Goal: Find contact information: Find contact information

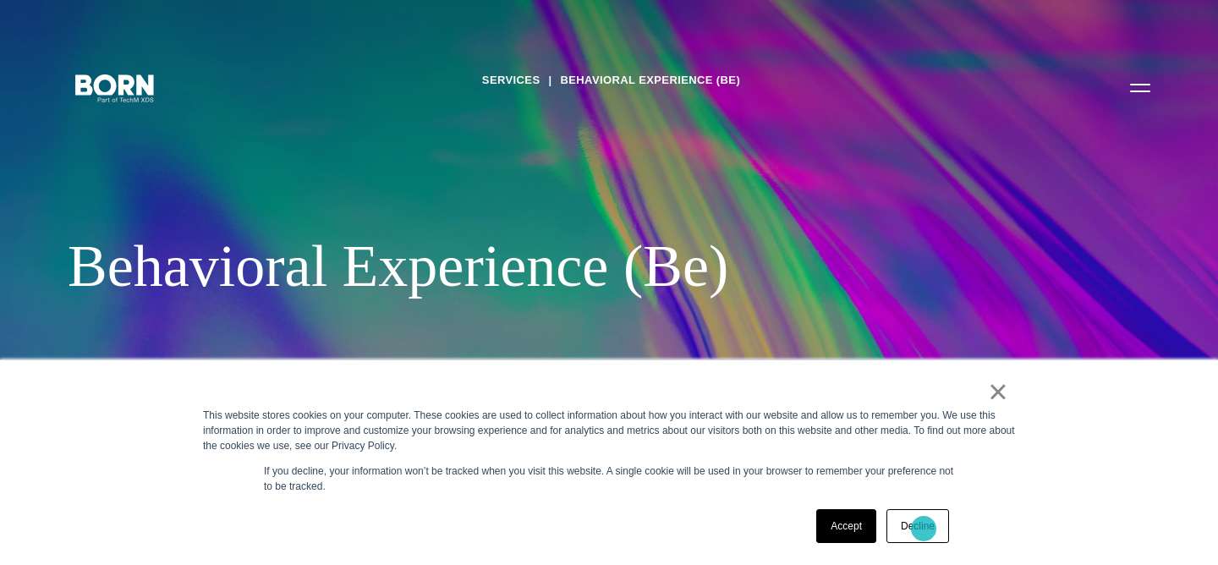
click at [924, 528] on link "Decline" at bounding box center [917, 526] width 63 height 34
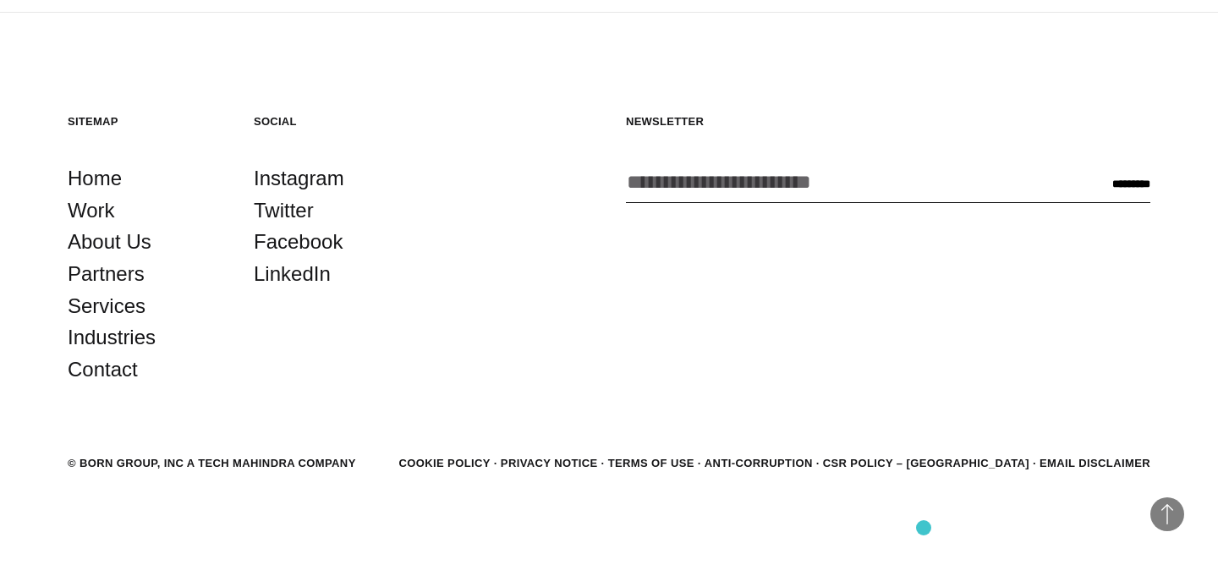
scroll to position [3273, 0]
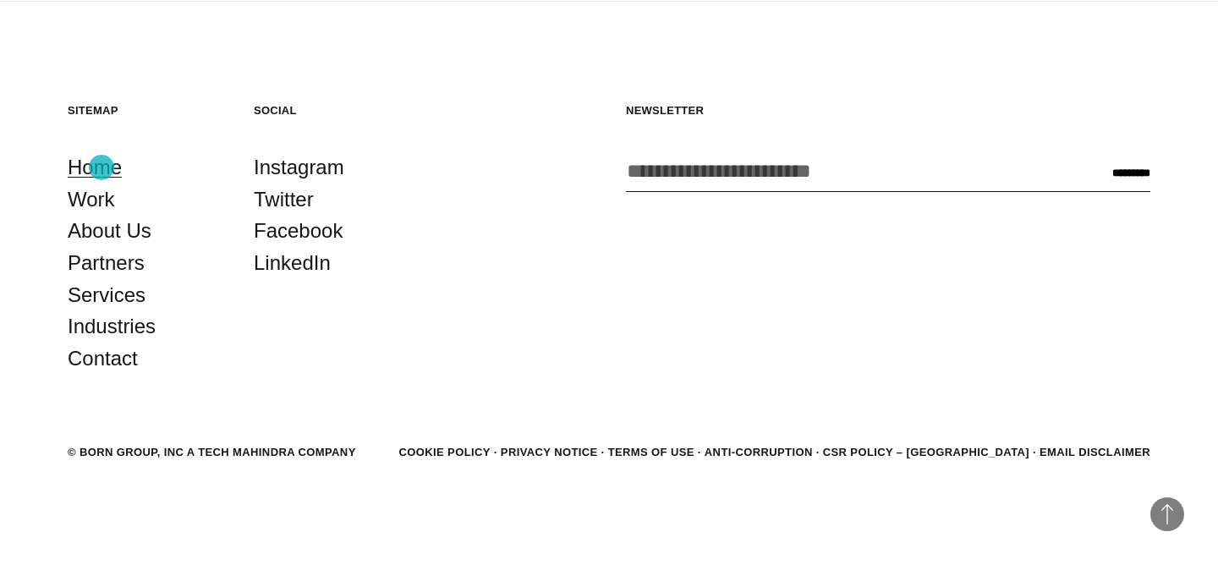
click at [101, 167] on link "Home" at bounding box center [95, 167] width 54 height 32
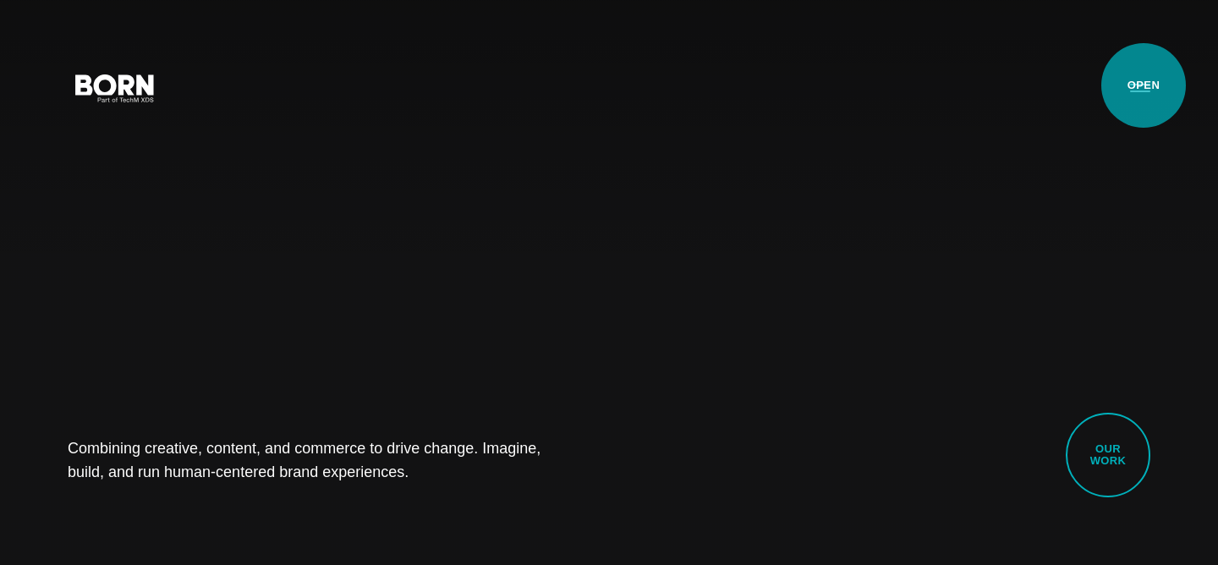
click at [1143, 85] on button "Primary Menu" at bounding box center [1140, 87] width 41 height 36
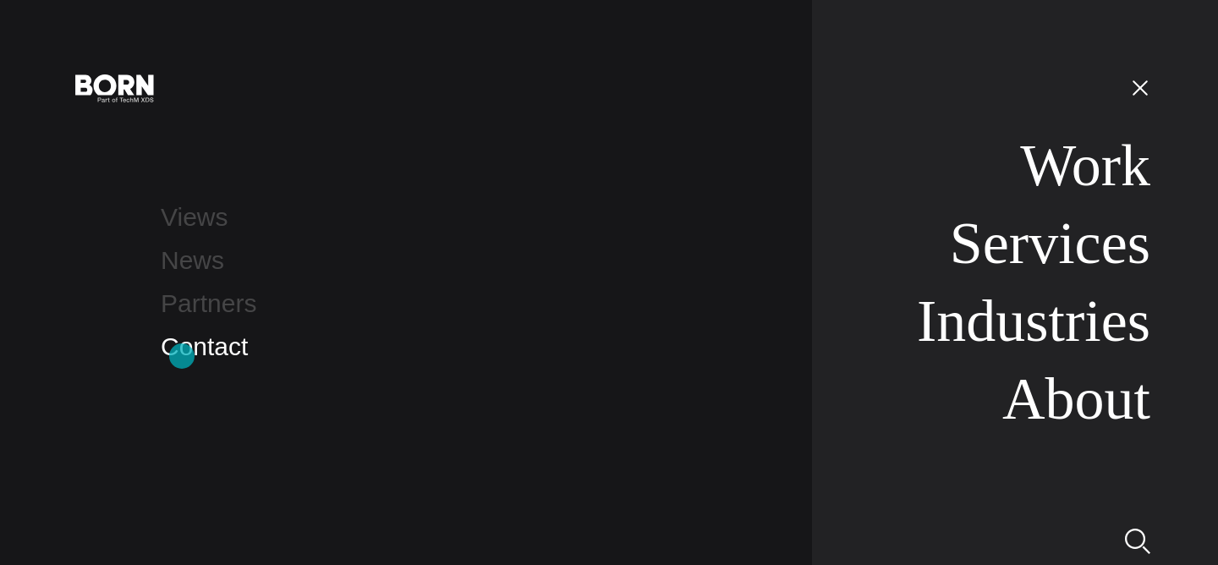
click at [182, 356] on link "Contact" at bounding box center [204, 346] width 87 height 28
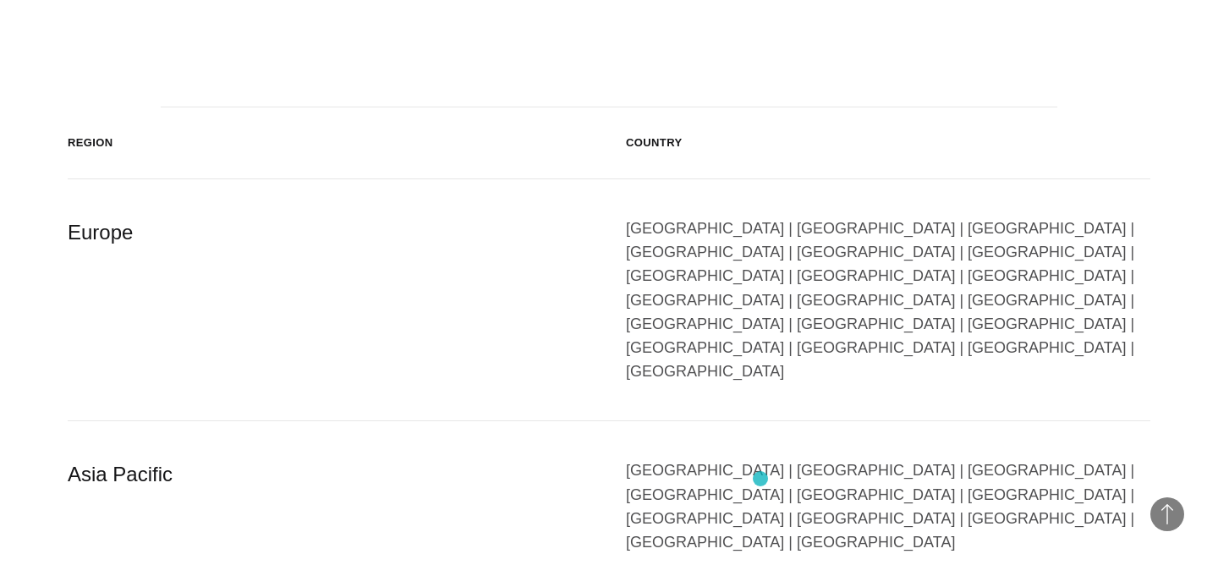
scroll to position [2794, 0]
